Goal: Task Accomplishment & Management: Complete application form

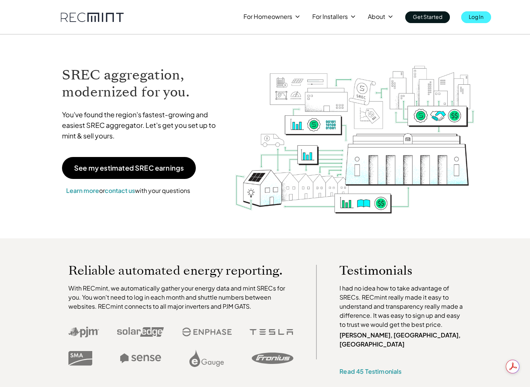
click at [473, 14] on p "Log In" at bounding box center [476, 16] width 15 height 11
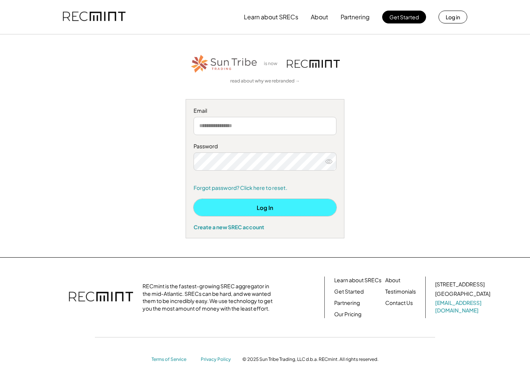
click at [246, 210] on button "Log In" at bounding box center [265, 207] width 143 height 17
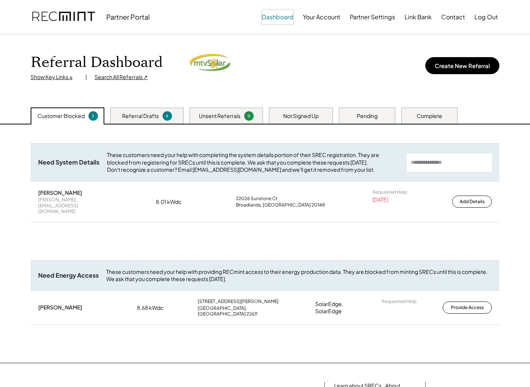
click at [262, 17] on button "Dashboard" at bounding box center [278, 16] width 32 height 15
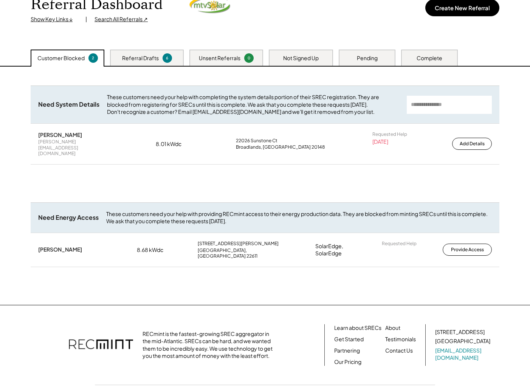
scroll to position [93, 0]
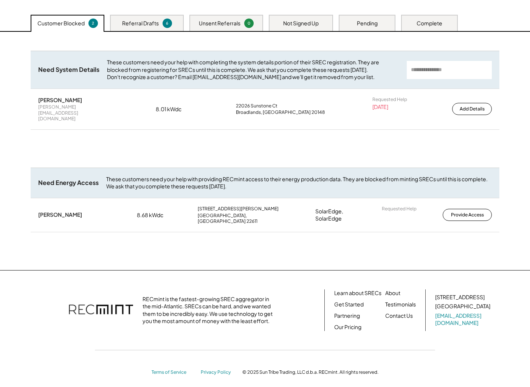
drag, startPoint x: 70, startPoint y: 116, endPoint x: 150, endPoint y: 112, distance: 79.5
click at [71, 116] on div "srinidhi.narayan@gmail.com" at bounding box center [76, 113] width 76 height 18
click at [143, 23] on div "Referral Drafts" at bounding box center [140, 24] width 37 height 8
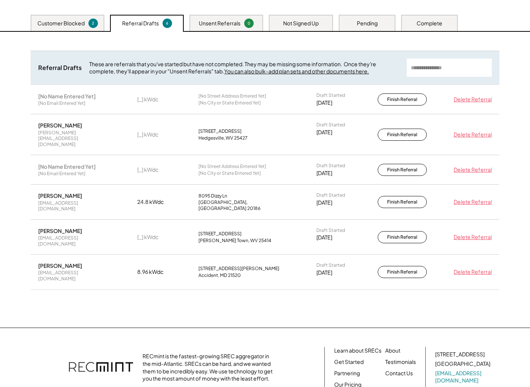
click at [100, 124] on div "Melissa Kois m.kois@aol.com" at bounding box center [76, 134] width 76 height 25
click at [391, 129] on button "Finish Referral" at bounding box center [402, 135] width 49 height 12
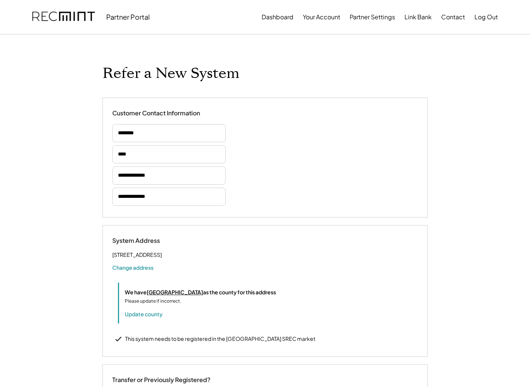
select select "**********"
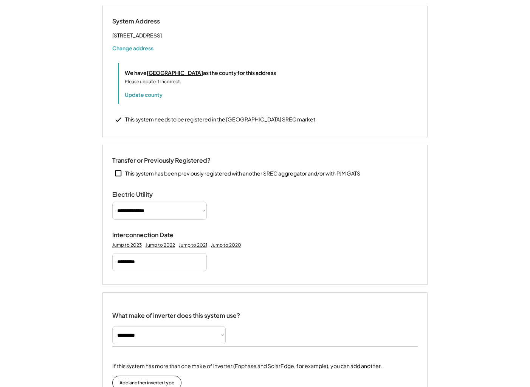
scroll to position [227, 0]
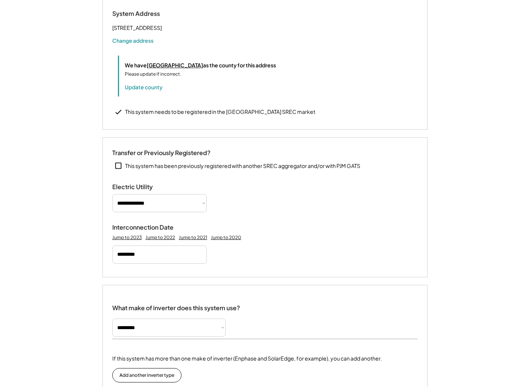
click at [142, 116] on div "This system needs to be registered in the [GEOGRAPHIC_DATA] SREC market" at bounding box center [220, 112] width 190 height 8
click at [268, 121] on div "System Address [STREET_ADDRESS] Change address We have [GEOGRAPHIC_DATA] as the…" at bounding box center [264, 64] width 325 height 132
